Goal: Register for event/course

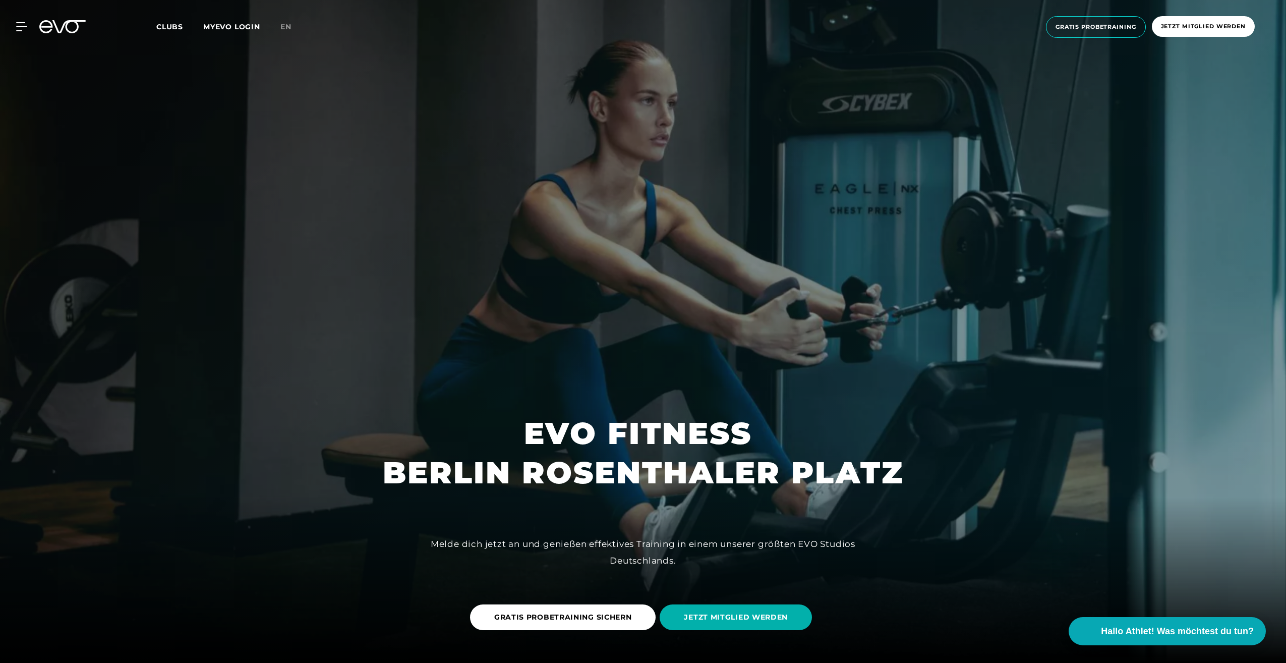
click at [20, 27] on icon at bounding box center [21, 26] width 11 height 9
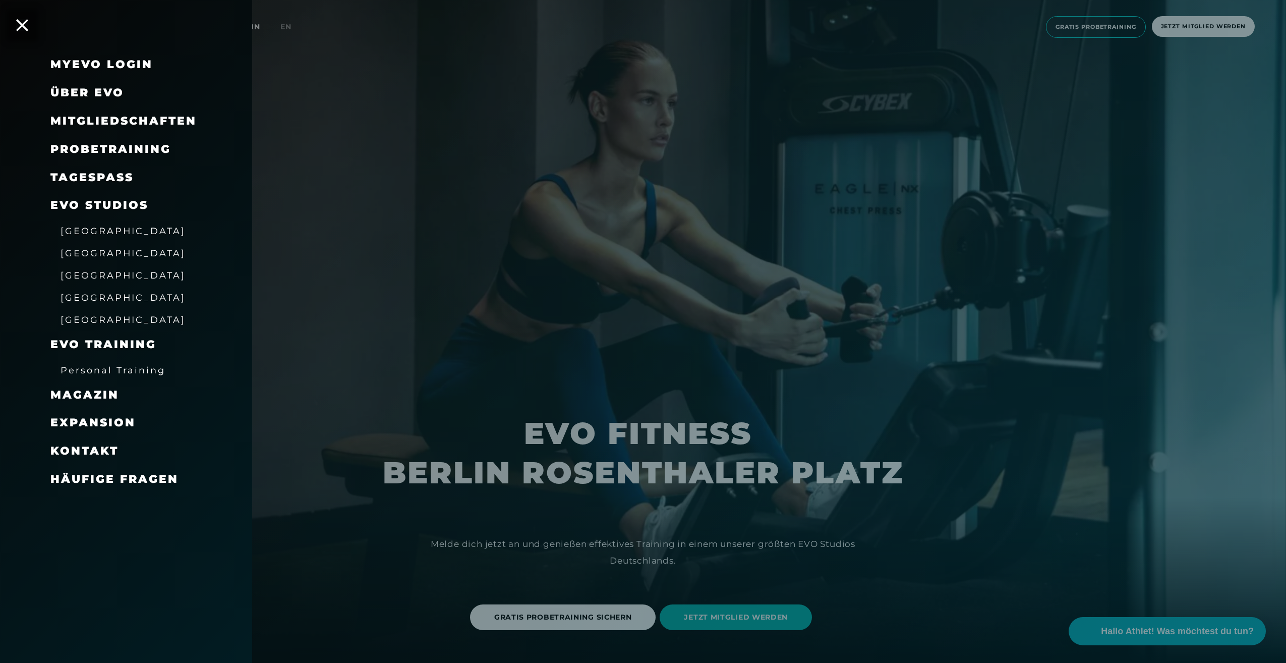
click at [118, 123] on span "Mitgliedschaften" at bounding box center [123, 121] width 146 height 14
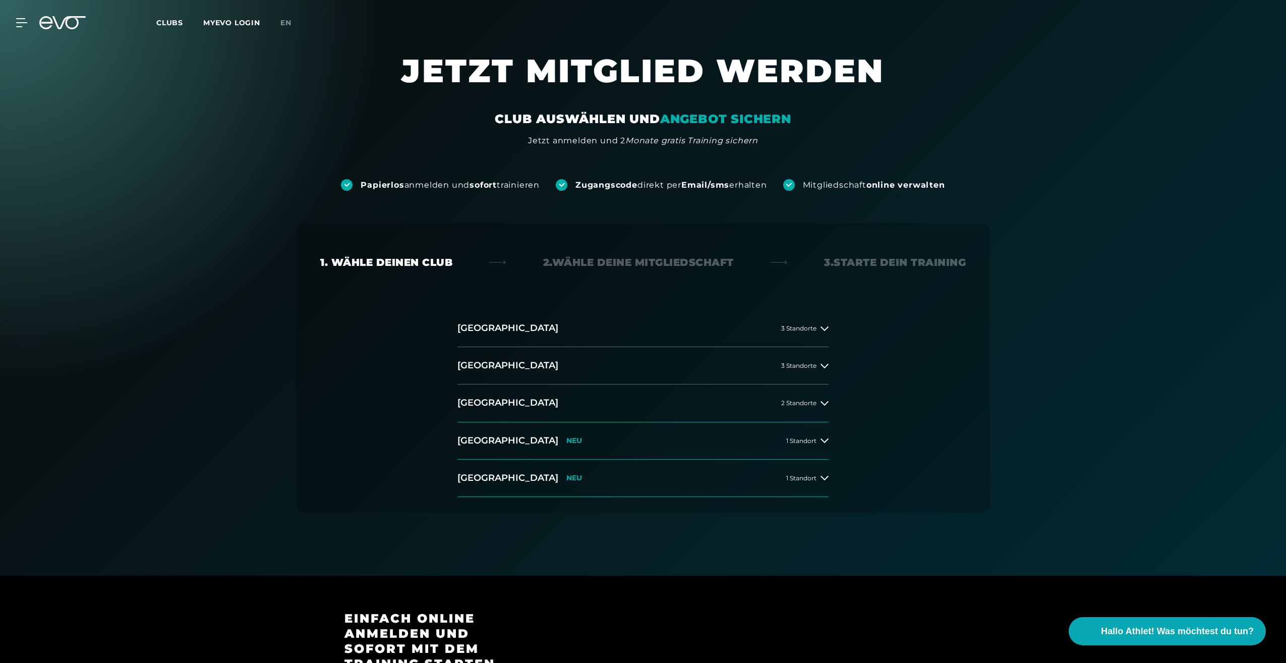
click at [833, 365] on div "[GEOGRAPHIC_DATA] 3 Standorte [GEOGRAPHIC_DATA] 3 Standorte [GEOGRAPHIC_DATA] 2…" at bounding box center [642, 403] width 387 height 187
click at [822, 367] on icon at bounding box center [824, 366] width 8 height 8
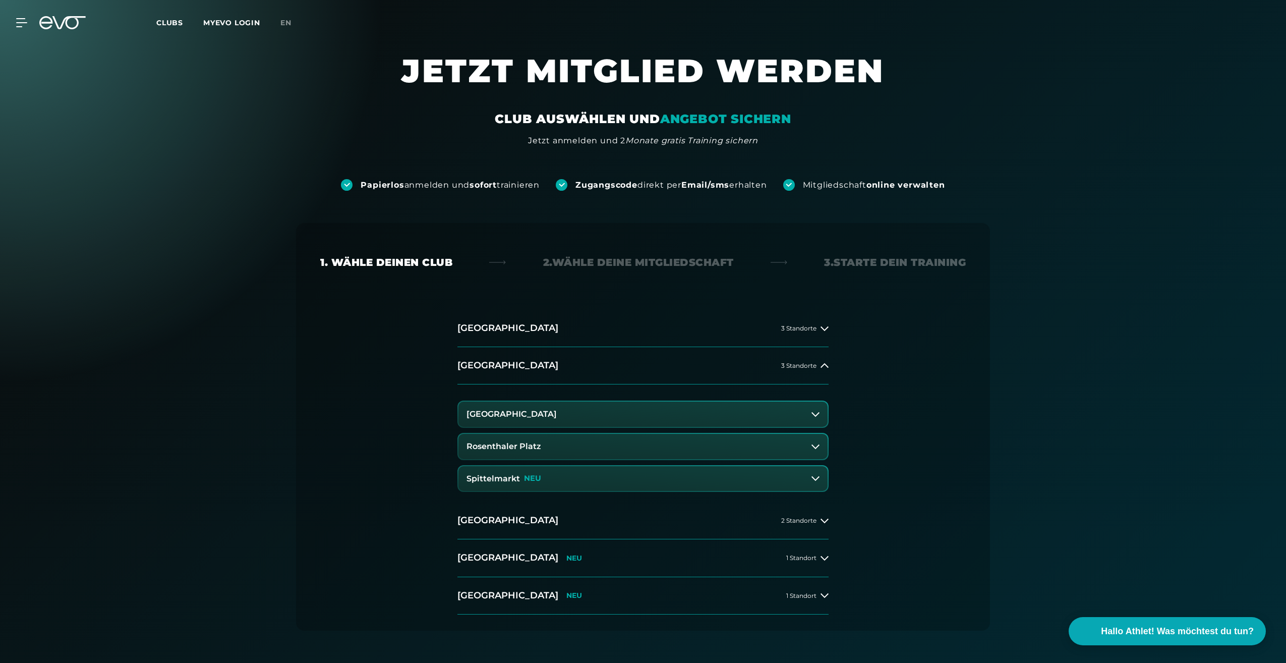
click at [737, 447] on button "Rosenthaler Platz" at bounding box center [642, 446] width 369 height 25
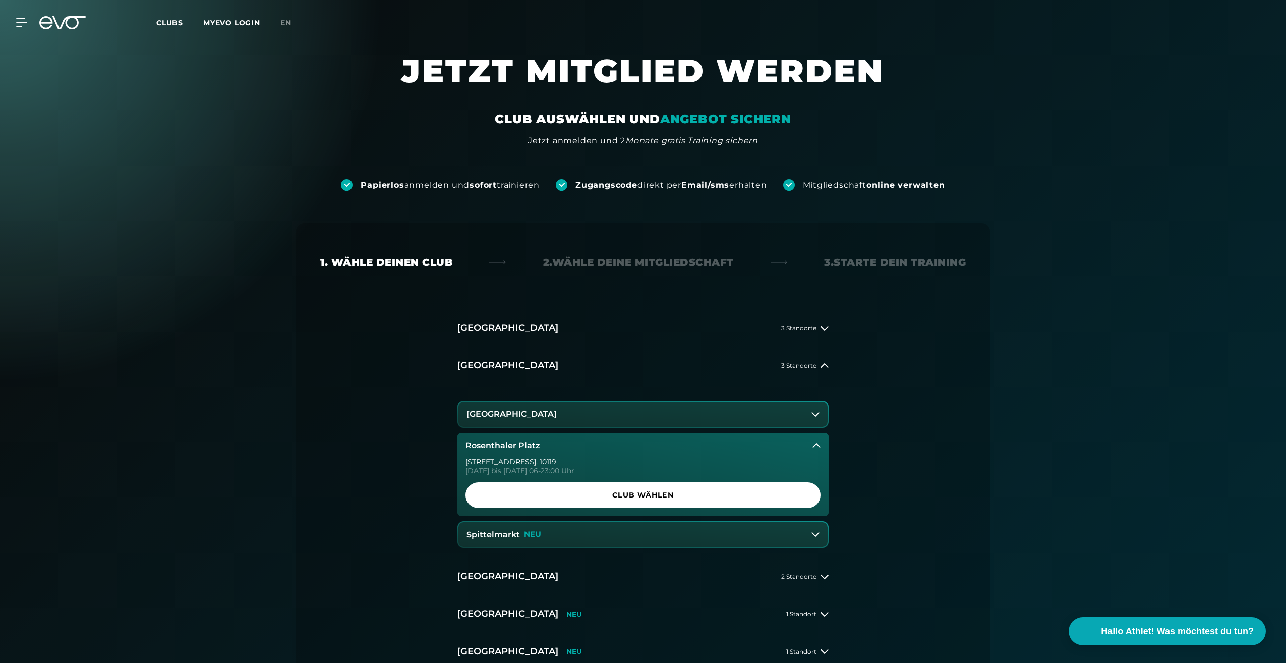
click at [662, 501] on span "Club wählen" at bounding box center [642, 495] width 355 height 26
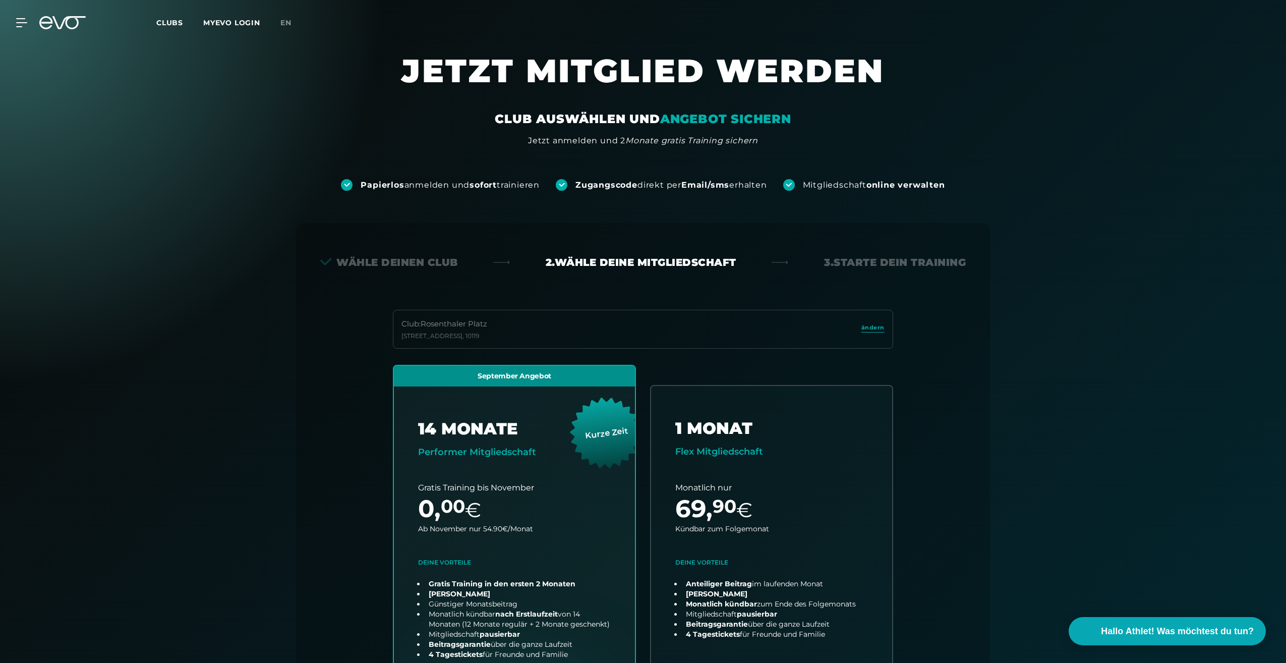
drag, startPoint x: 281, startPoint y: 506, endPoint x: 286, endPoint y: 109, distance: 396.9
drag, startPoint x: 992, startPoint y: 427, endPoint x: 965, endPoint y: 112, distance: 315.8
click at [40, 21] on icon at bounding box center [45, 22] width 13 height 13
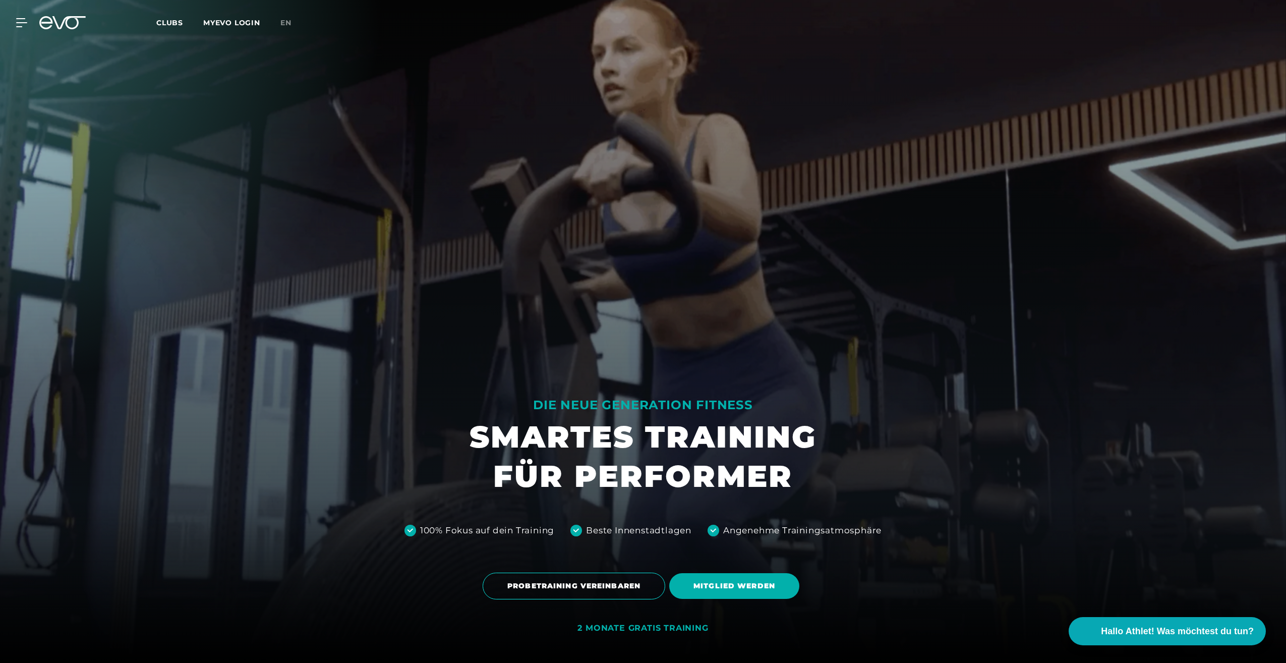
click at [21, 24] on icon at bounding box center [21, 22] width 11 height 9
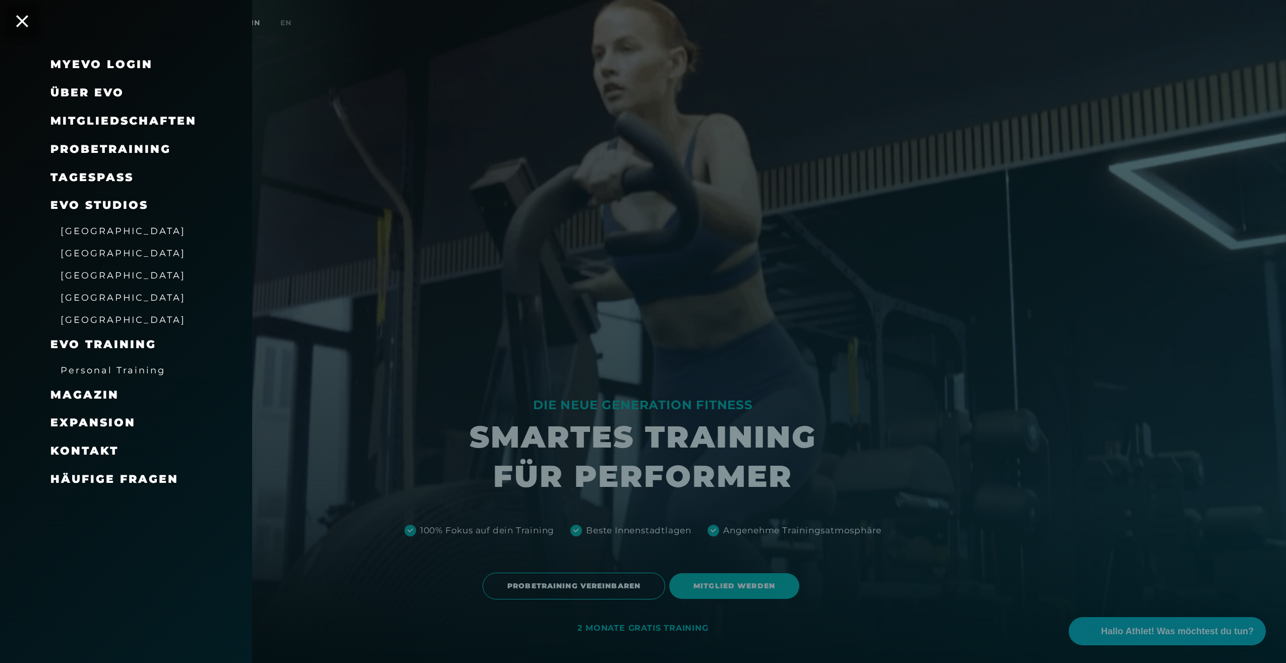
click at [60, 257] on h3 "[GEOGRAPHIC_DATA]" at bounding box center [117, 253] width 135 height 16
click at [70, 253] on span "[GEOGRAPHIC_DATA]" at bounding box center [123, 253] width 125 height 11
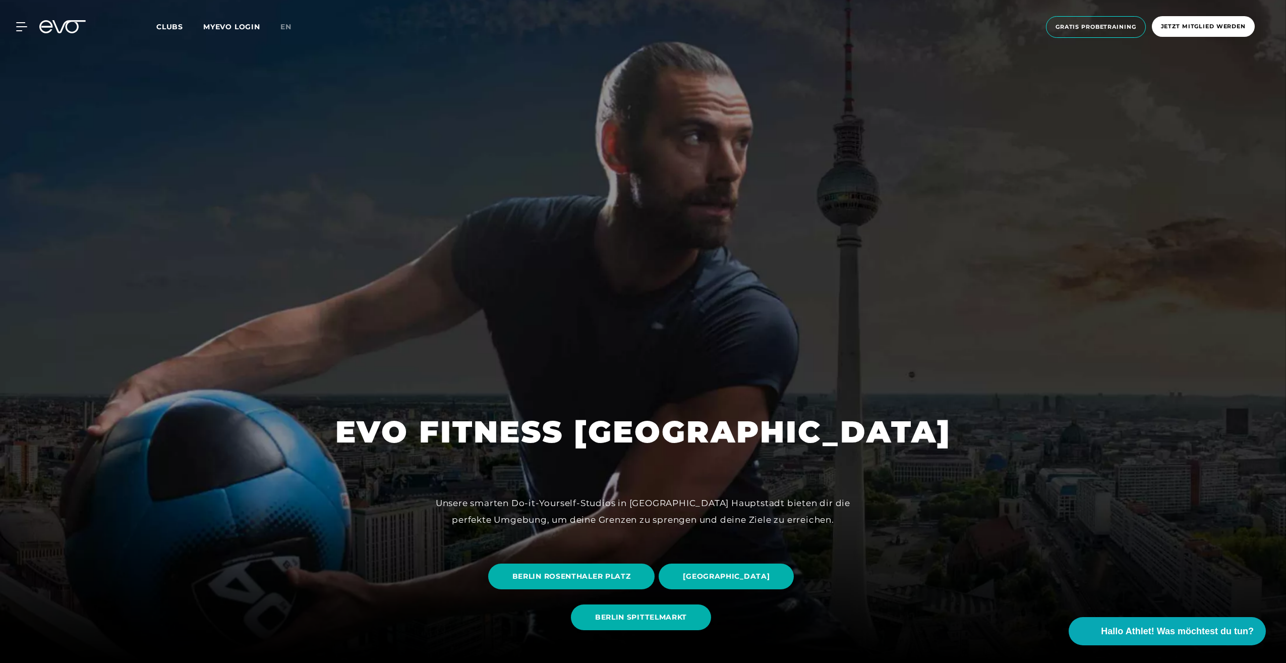
click at [613, 573] on span "BERLIN ROSENTHALER PLATZ" at bounding box center [571, 576] width 118 height 11
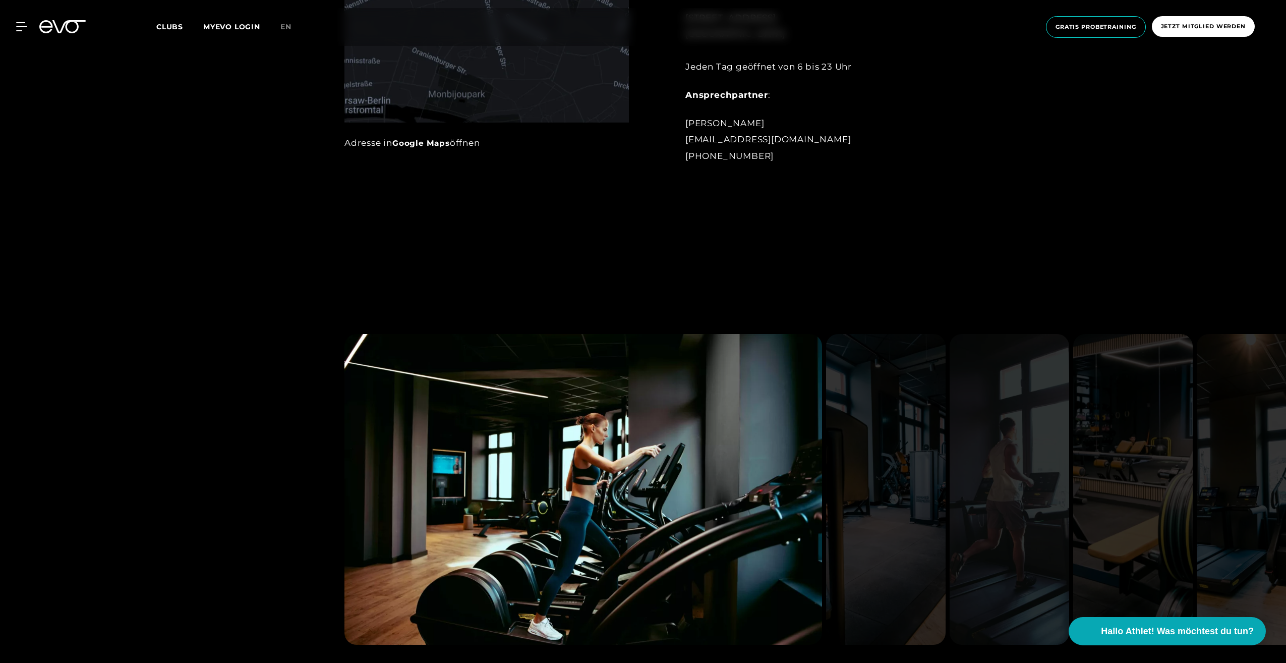
scroll to position [1160, 0]
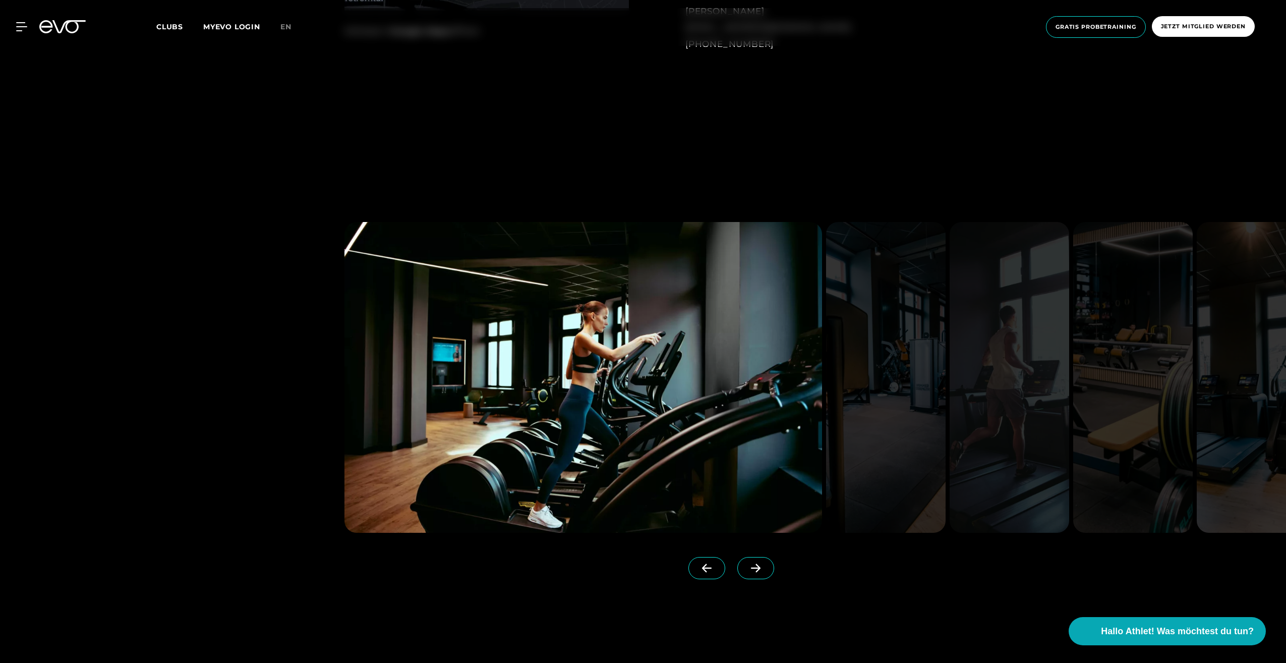
click at [751, 567] on icon at bounding box center [756, 568] width 10 height 9
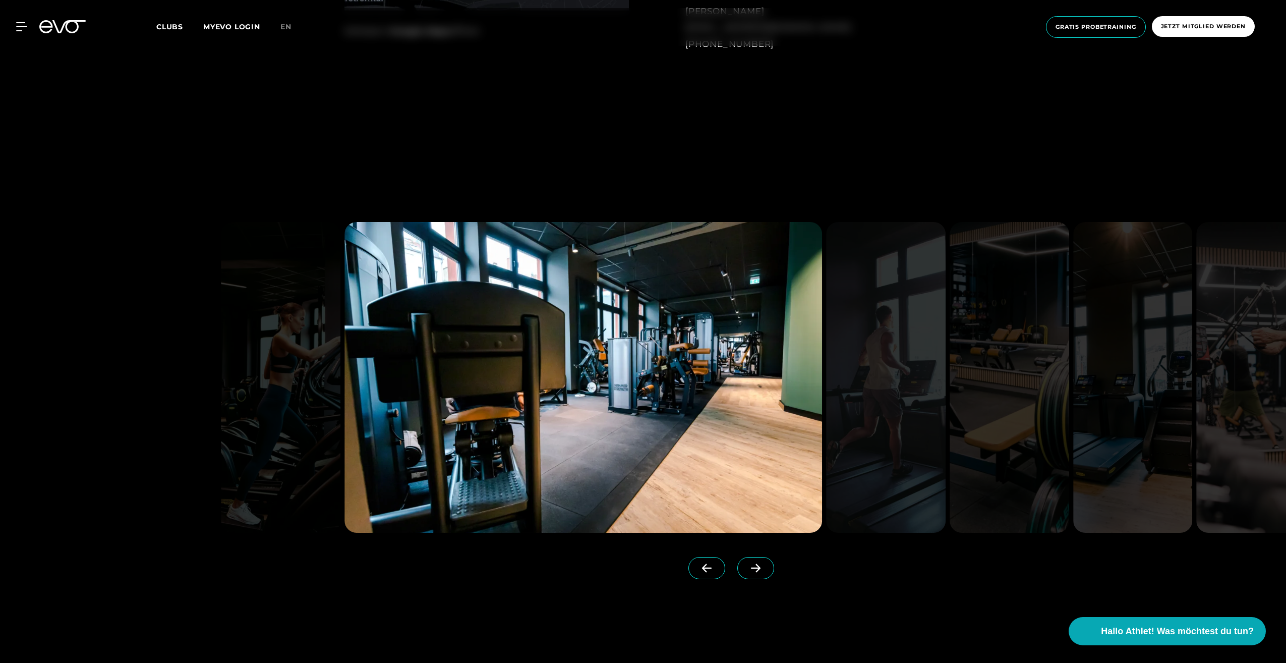
click at [751, 567] on icon at bounding box center [756, 568] width 10 height 9
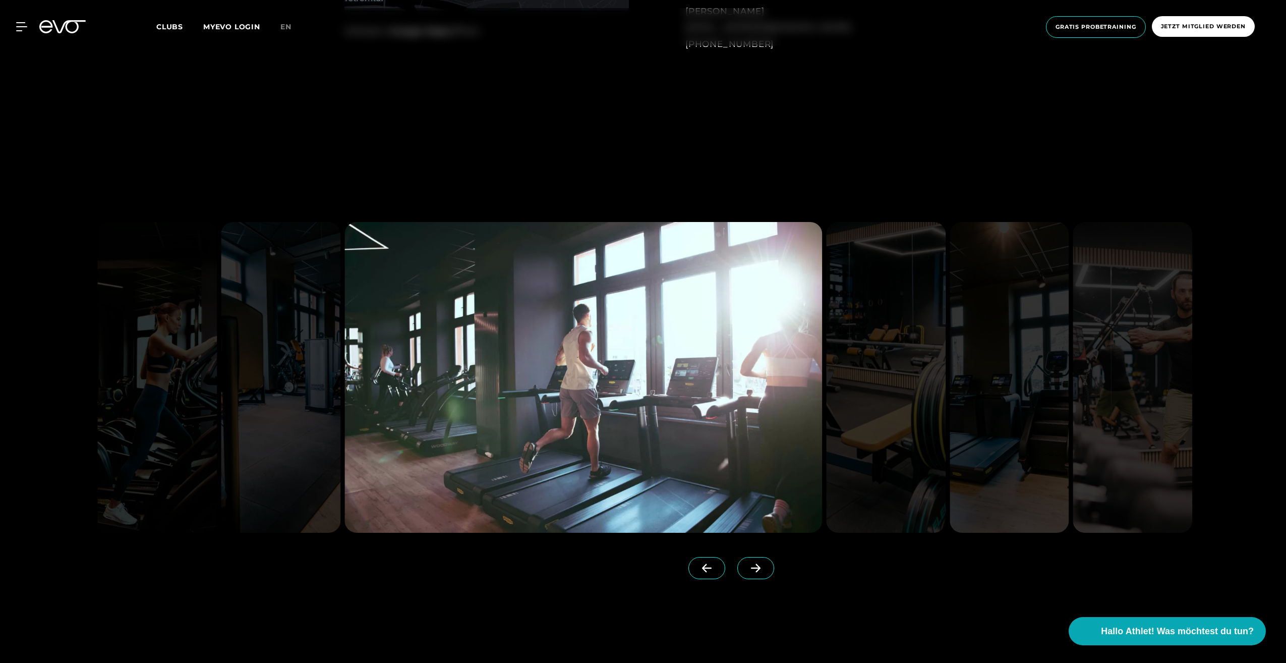
click at [751, 567] on icon at bounding box center [756, 568] width 10 height 9
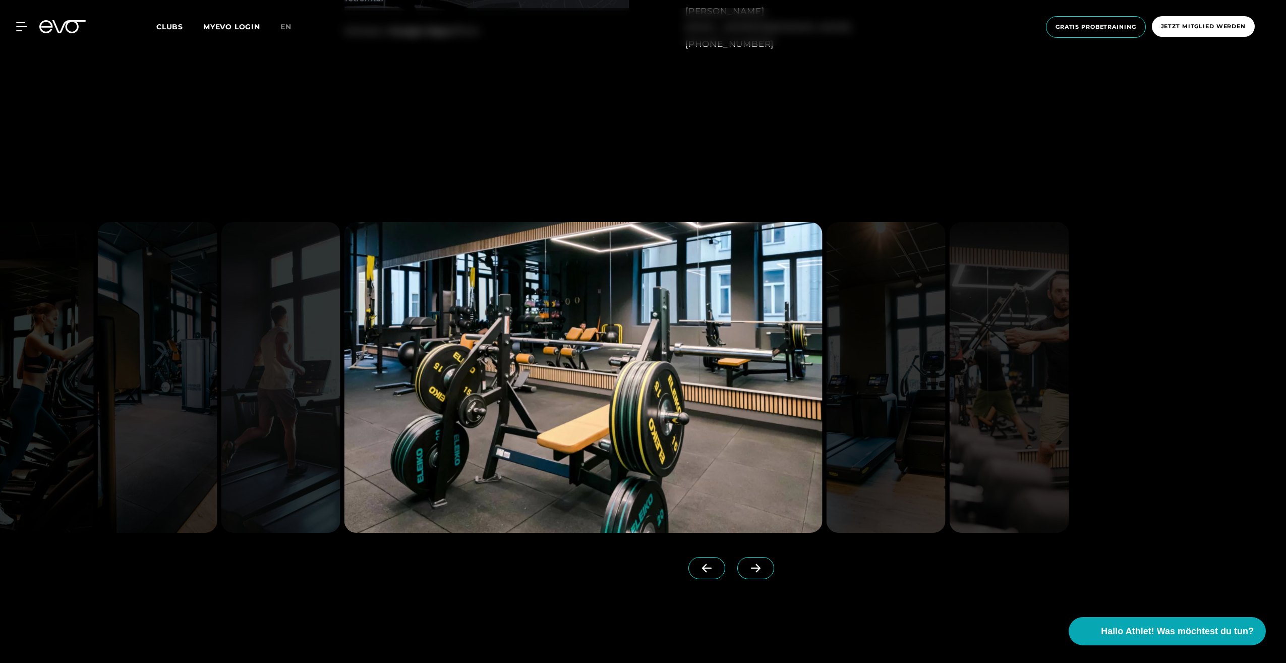
click at [751, 567] on icon at bounding box center [756, 568] width 10 height 9
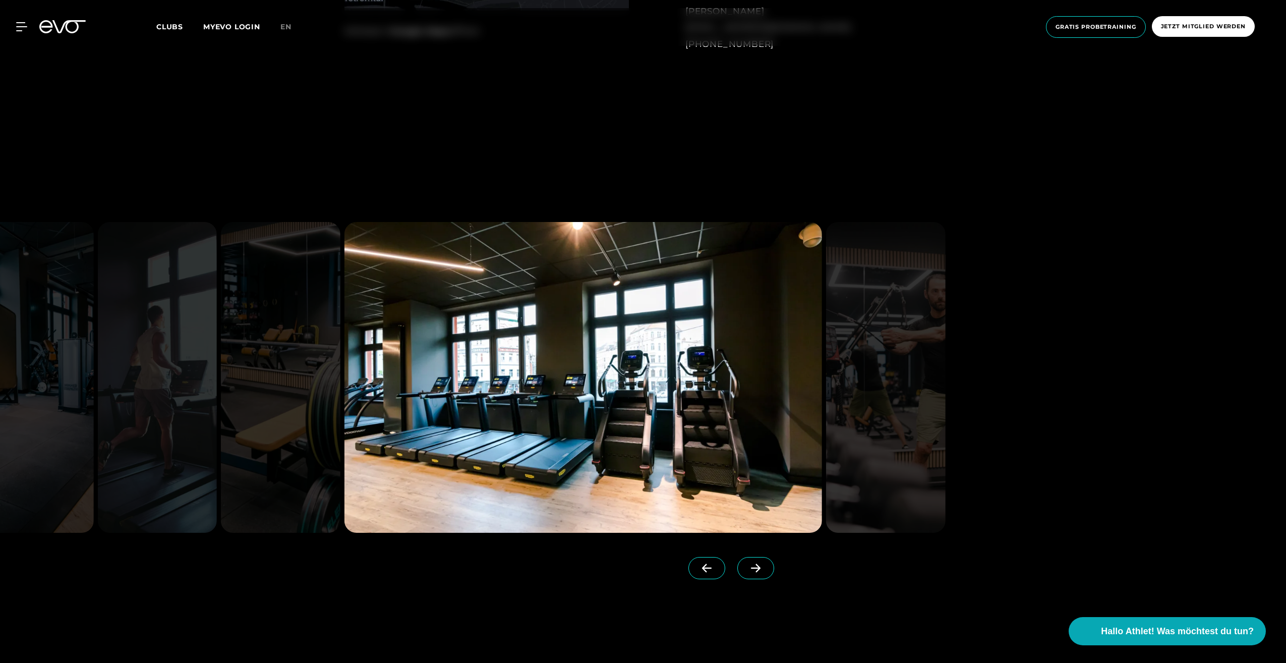
click at [751, 567] on icon at bounding box center [756, 568] width 10 height 9
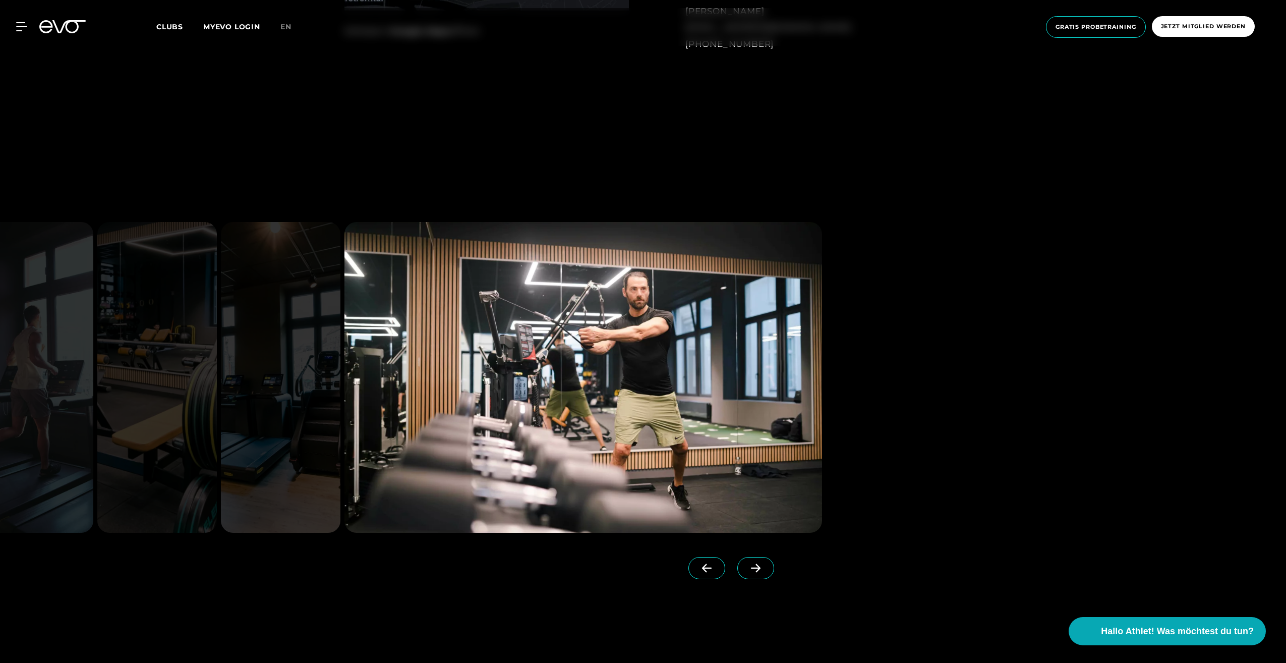
click at [751, 567] on icon at bounding box center [756, 568] width 10 height 9
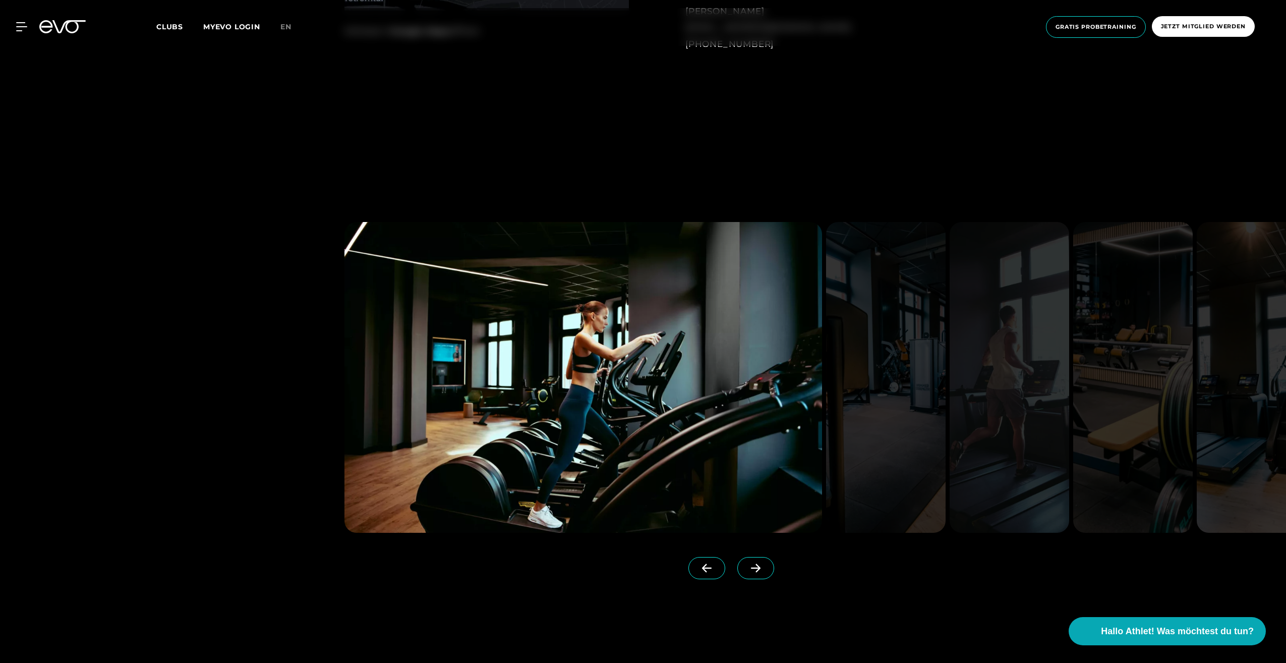
click at [751, 567] on icon at bounding box center [756, 568] width 10 height 9
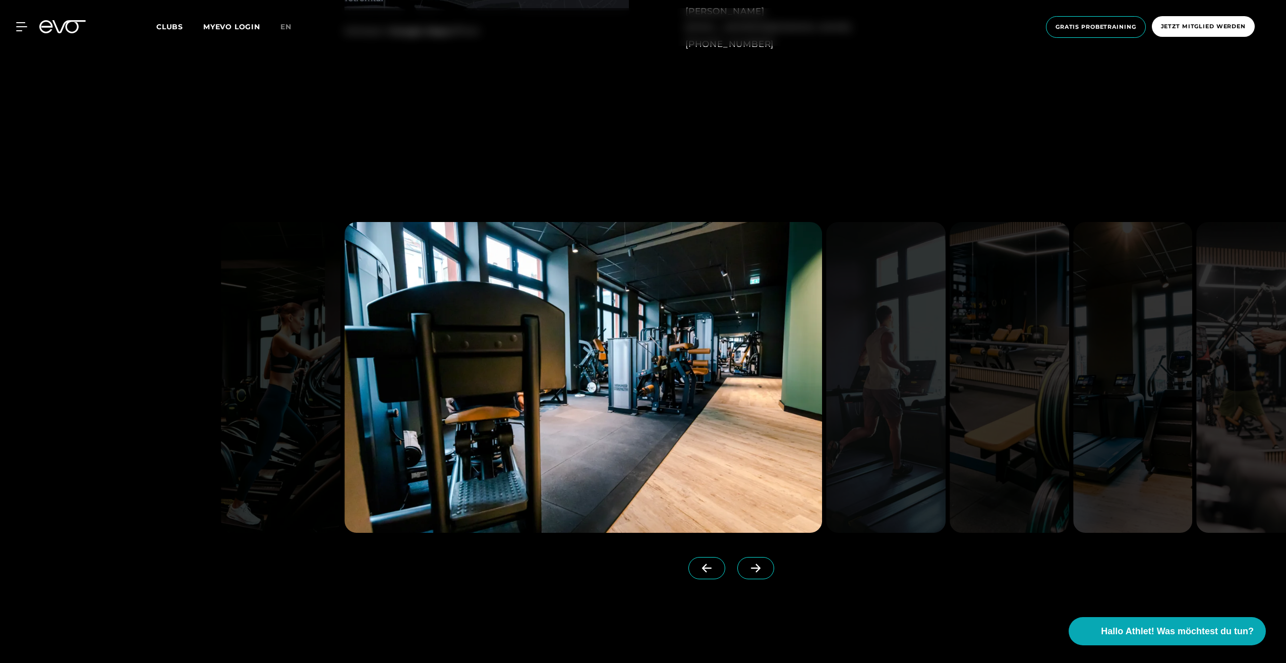
click at [751, 567] on icon at bounding box center [756, 568] width 10 height 9
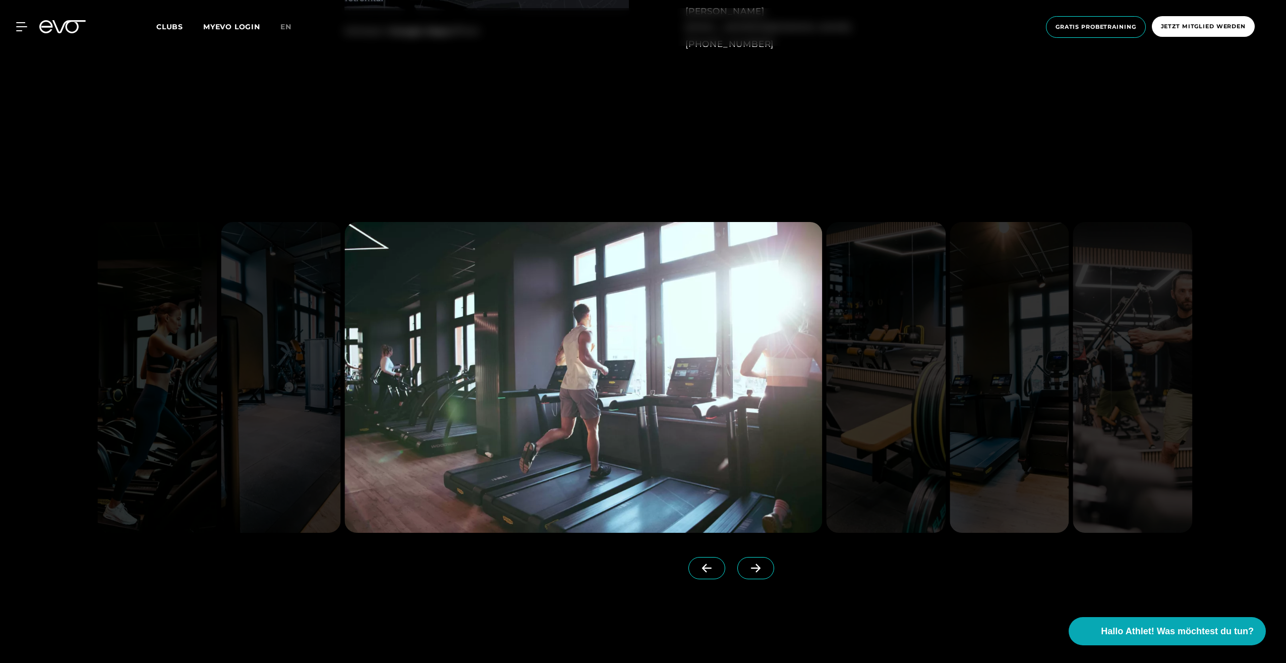
click at [751, 567] on icon at bounding box center [756, 568] width 10 height 9
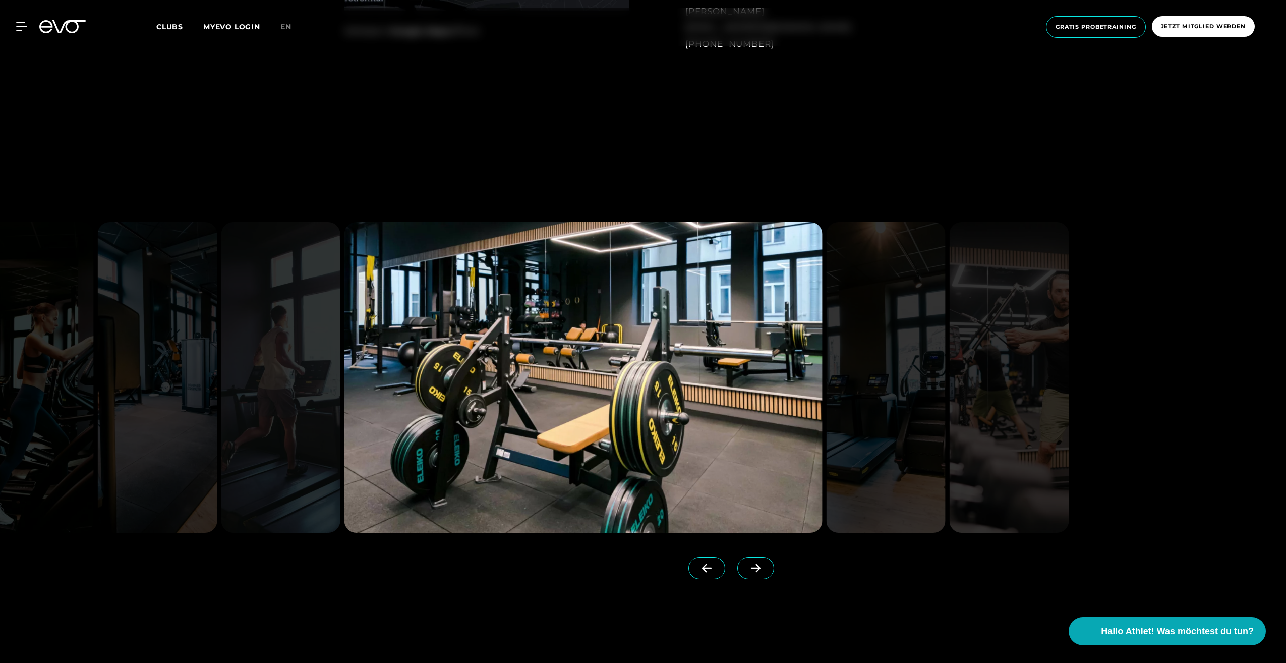
click at [751, 567] on icon at bounding box center [756, 568] width 10 height 9
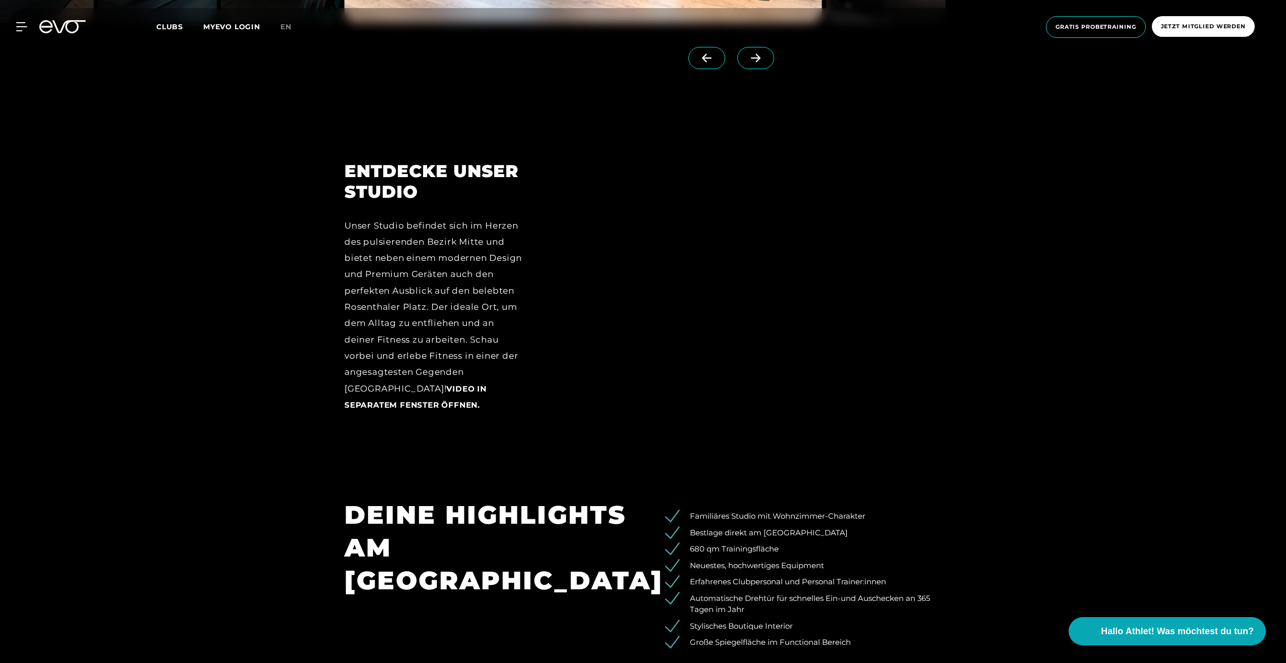
scroll to position [1311, 0]
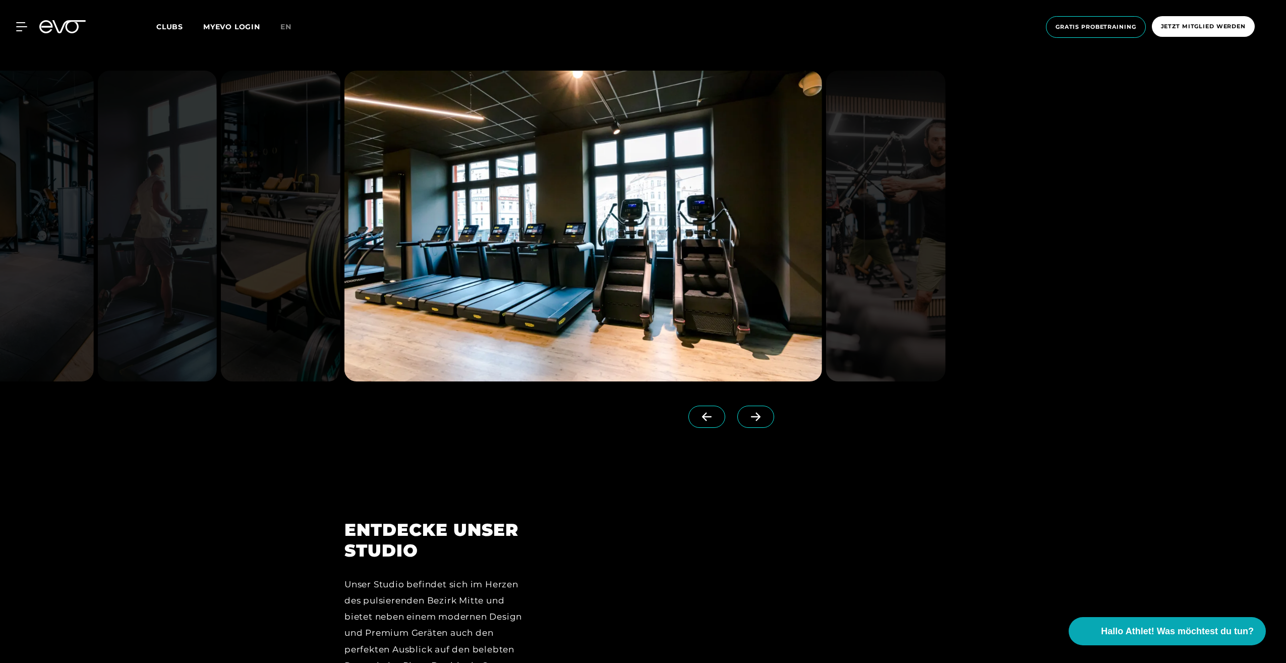
click at [22, 25] on icon at bounding box center [21, 26] width 11 height 9
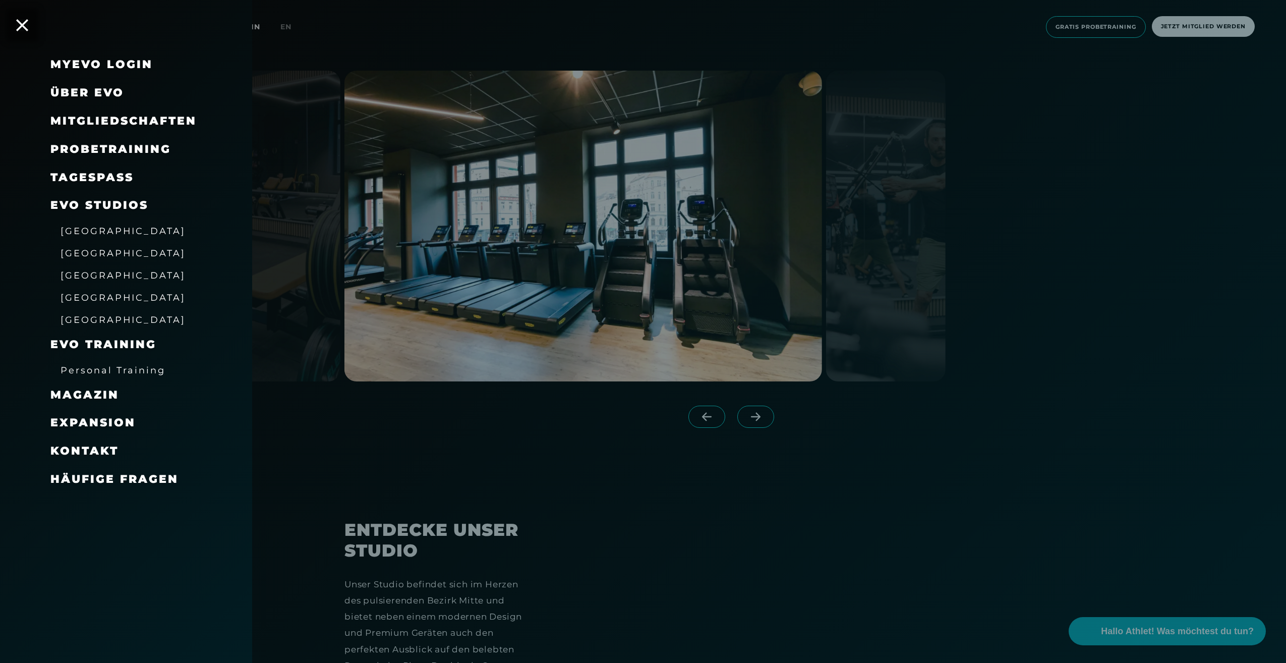
click at [94, 149] on span "Probetraining" at bounding box center [110, 149] width 121 height 14
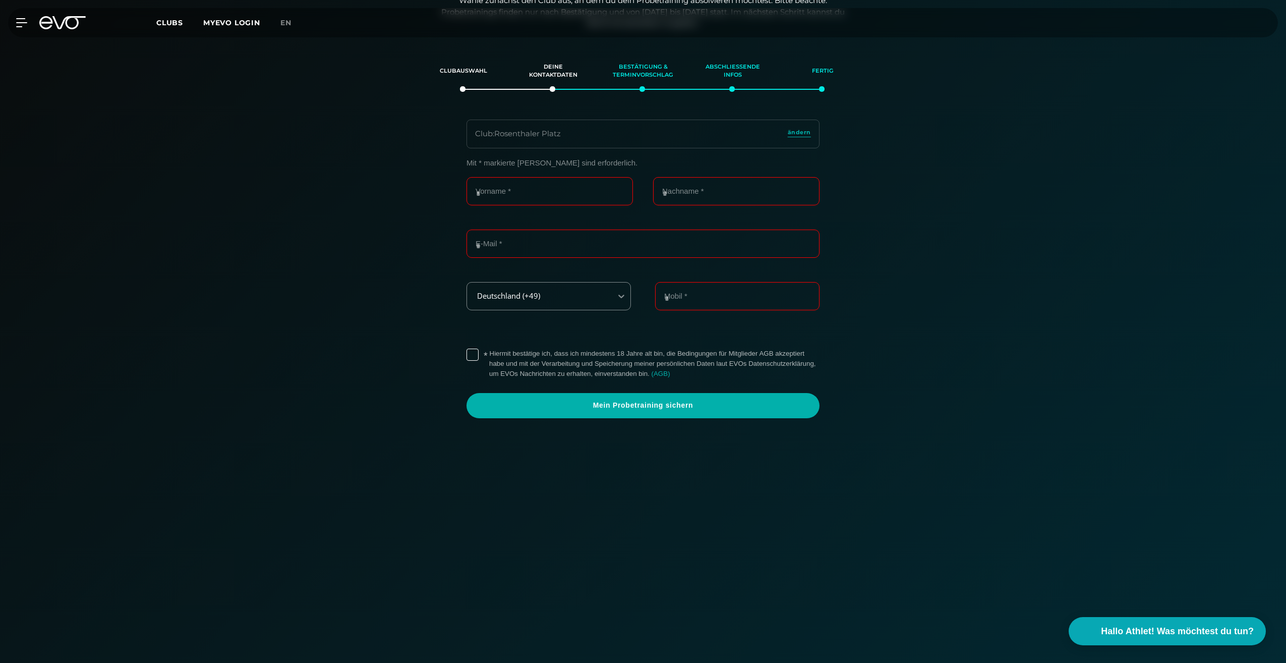
scroll to position [173, 0]
click at [489, 348] on label "* Hiermit bestätige ich, dass ich mindestens 18 Jahre alt bin, die Bedingungen …" at bounding box center [654, 362] width 330 height 30
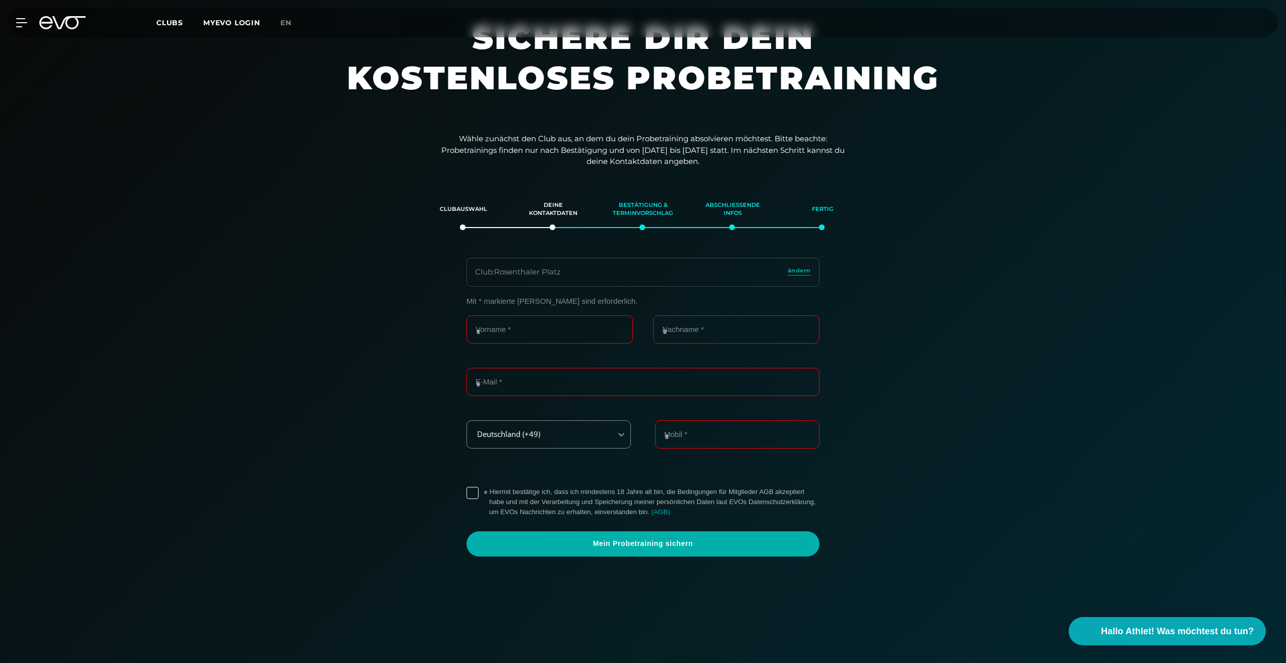
scroll to position [0, 0]
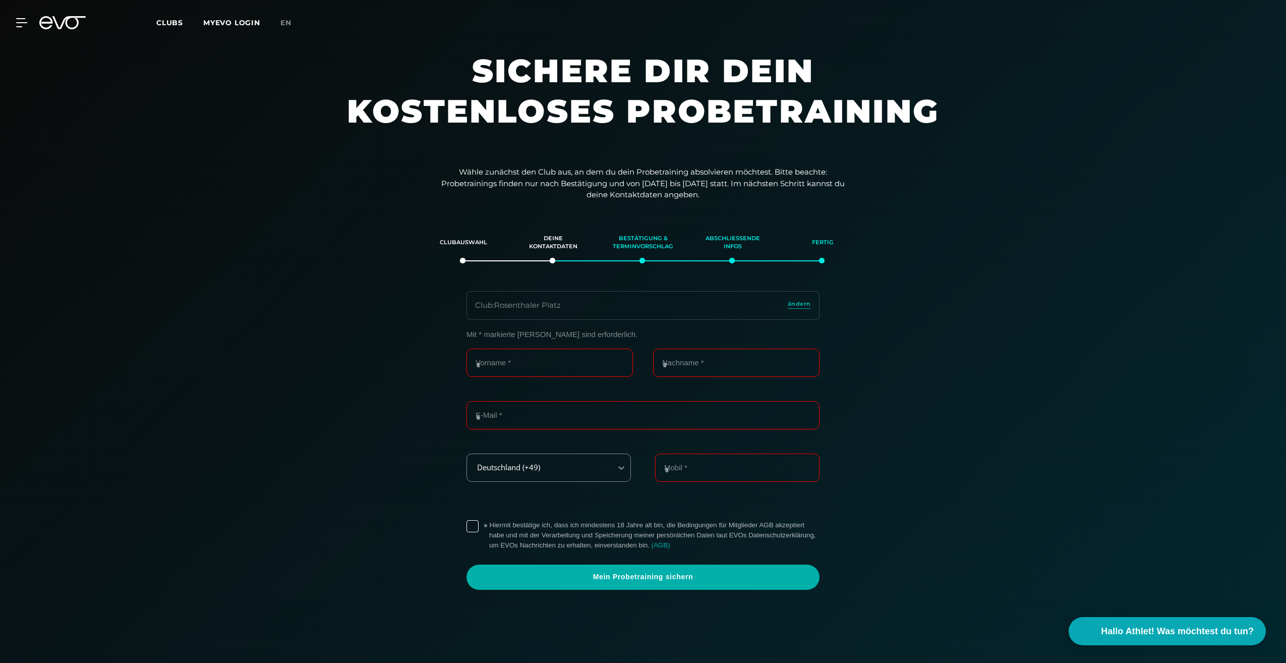
click at [537, 304] on div "Club : [GEOGRAPHIC_DATA]" at bounding box center [518, 306] width 86 height 12
click at [539, 370] on input "Vorname *" at bounding box center [549, 362] width 166 height 28
type input "**********"
type input "*****"
type input "**********"
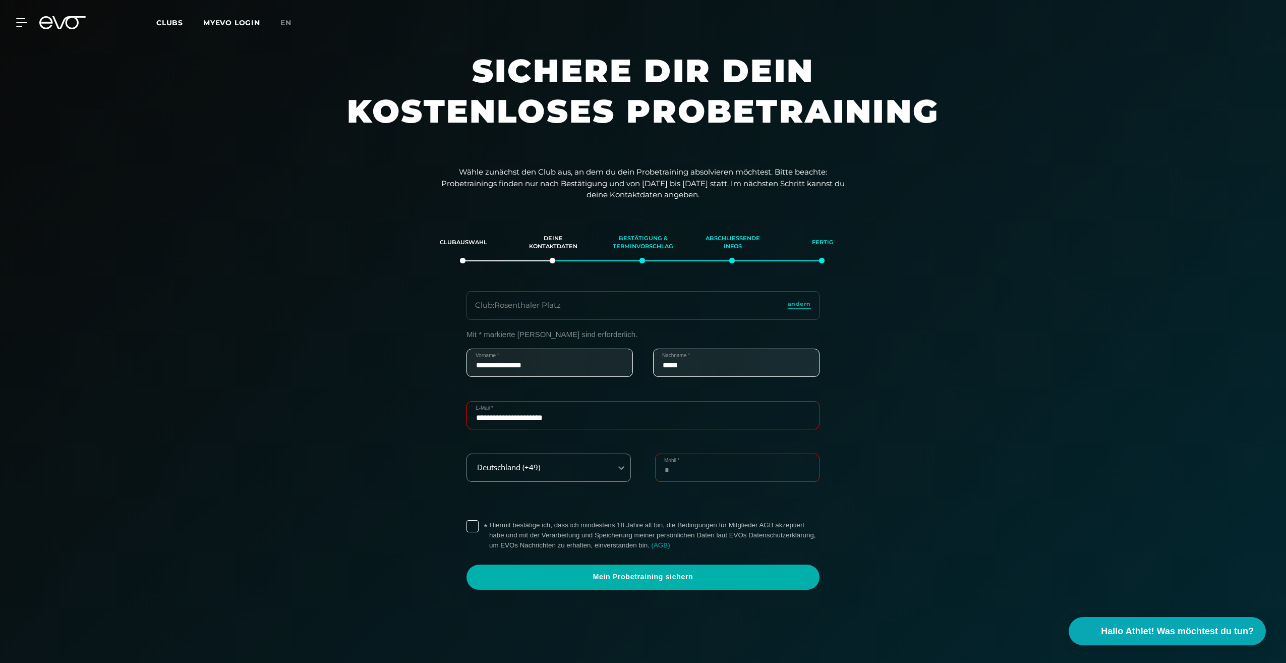
type input "**********"
drag, startPoint x: 554, startPoint y: 362, endPoint x: 496, endPoint y: 363, distance: 58.0
click at [496, 363] on input "**********" at bounding box center [549, 362] width 166 height 28
type input "******"
click at [389, 377] on div "**********" at bounding box center [643, 460] width 696 height 260
